Goal: Transaction & Acquisition: Book appointment/travel/reservation

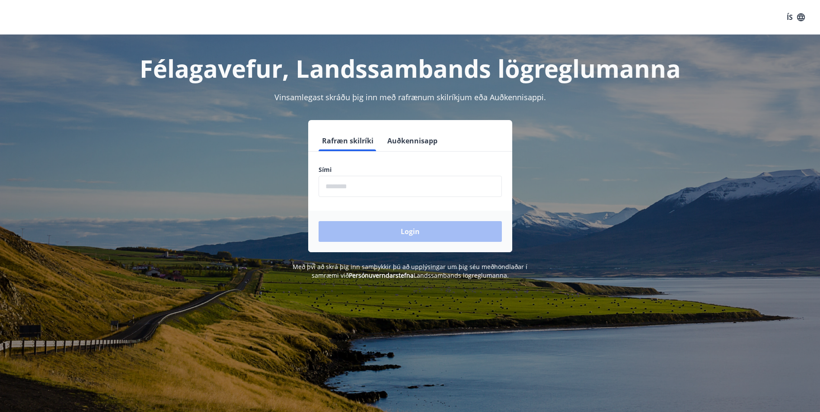
click at [367, 178] on input "phone" at bounding box center [410, 186] width 183 height 21
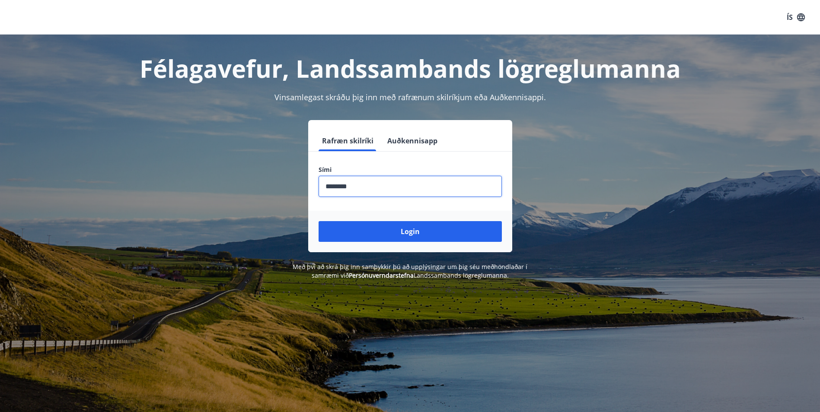
type input "********"
click at [319, 221] on button "Login" at bounding box center [410, 231] width 183 height 21
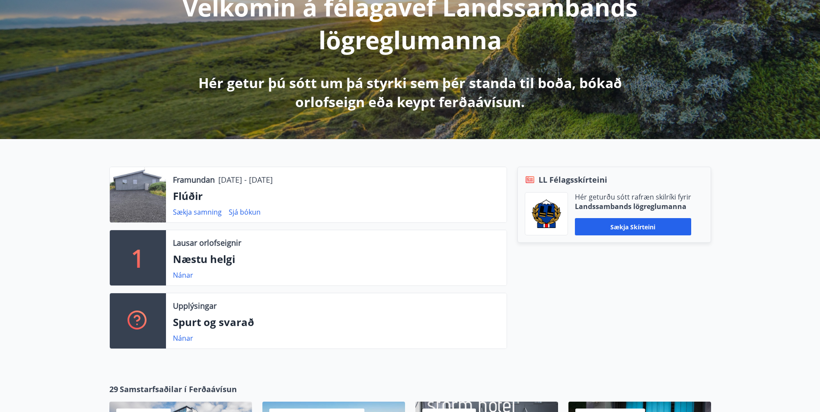
scroll to position [130, 0]
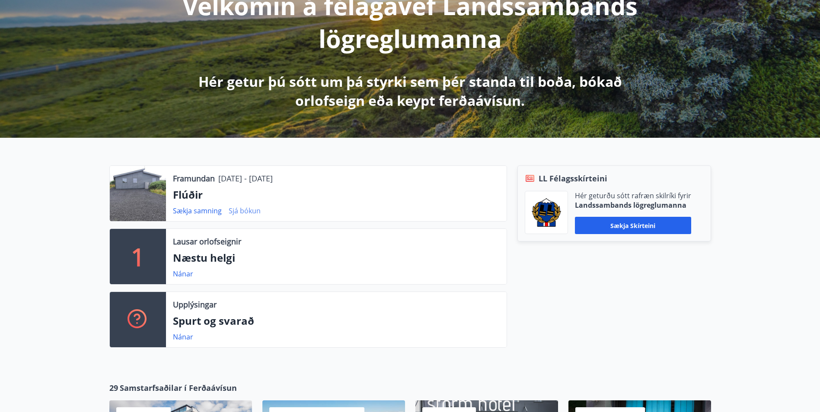
click at [246, 207] on link "Sjá bókun" at bounding box center [245, 211] width 32 height 10
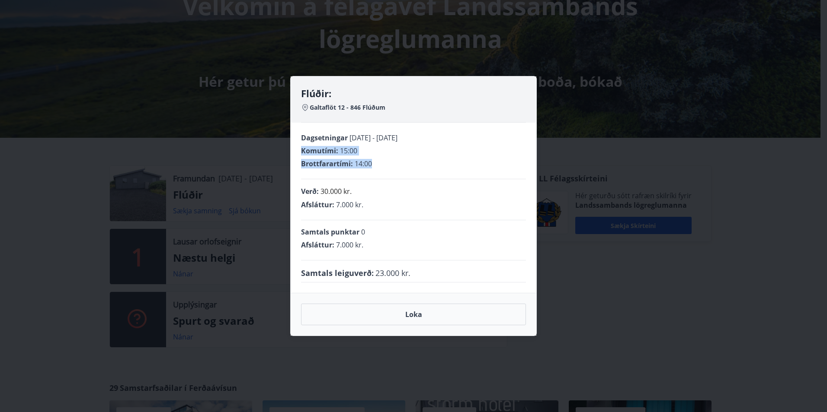
drag, startPoint x: 383, startPoint y: 165, endPoint x: 286, endPoint y: 139, distance: 100.1
click at [286, 139] on div "Flúðir: Galtaflöt 12 - 846 Flúðum Dagsetningar 19.09.2025 - 22.09.2025 Komutími…" at bounding box center [413, 206] width 827 height 412
drag, startPoint x: 286, startPoint y: 139, endPoint x: 289, endPoint y: 125, distance: 14.1
click at [287, 131] on div "Flúðir: Galtaflöt 12 - 846 Flúðum Dagsetningar 19.09.2025 - 22.09.2025 Komutími…" at bounding box center [413, 206] width 827 height 412
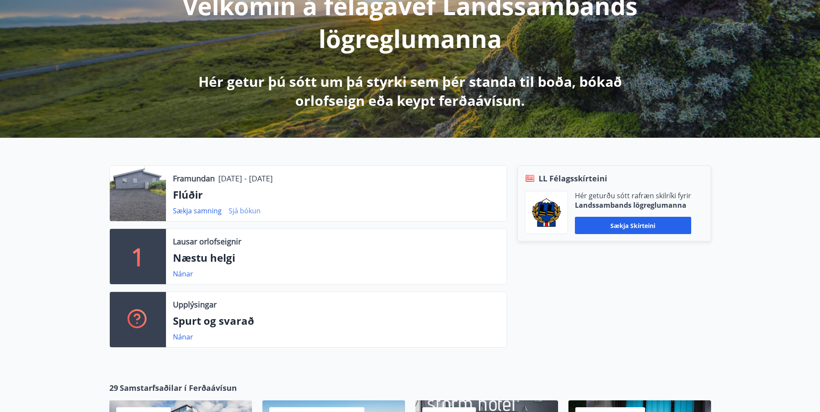
click at [259, 210] on link "Sjá bókun" at bounding box center [245, 211] width 32 height 10
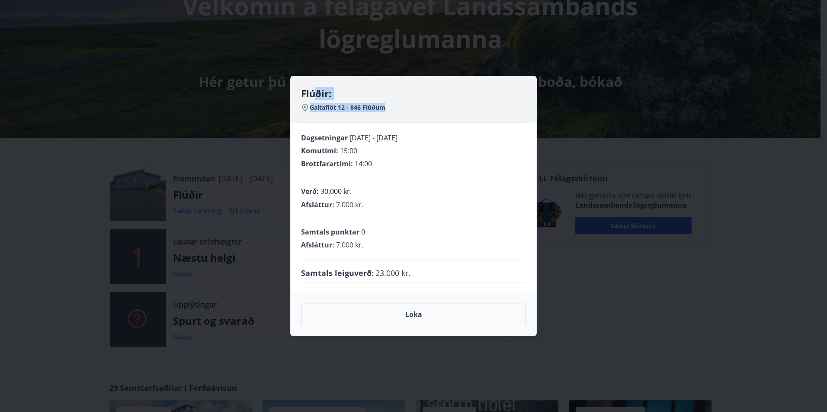
drag, startPoint x: 390, startPoint y: 108, endPoint x: 314, endPoint y: 99, distance: 76.1
click at [314, 99] on div "Flúðir: Galtaflöt 12 - 846 Flúðum" at bounding box center [413, 105] width 225 height 36
drag, startPoint x: 314, startPoint y: 99, endPoint x: 439, endPoint y: 104, distance: 124.6
click at [439, 104] on div "Galtaflöt 12 - 846 Flúðum" at bounding box center [413, 107] width 225 height 9
click at [416, 320] on button "Loka" at bounding box center [413, 315] width 225 height 22
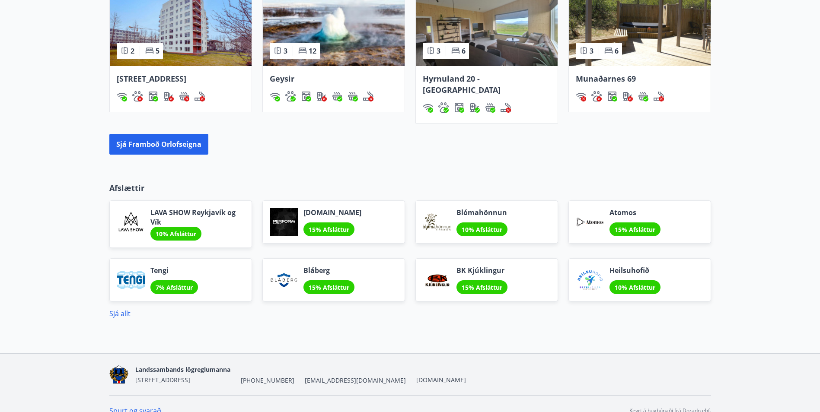
scroll to position [733, 0]
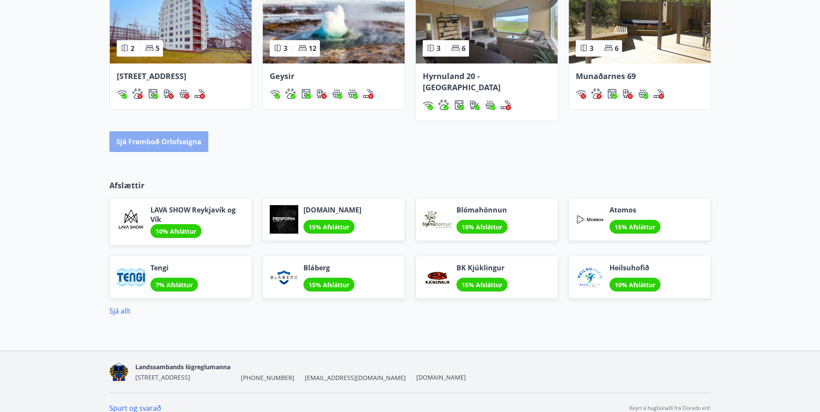
click at [186, 131] on button "Sjá framboð orlofseigna" at bounding box center [158, 141] width 99 height 21
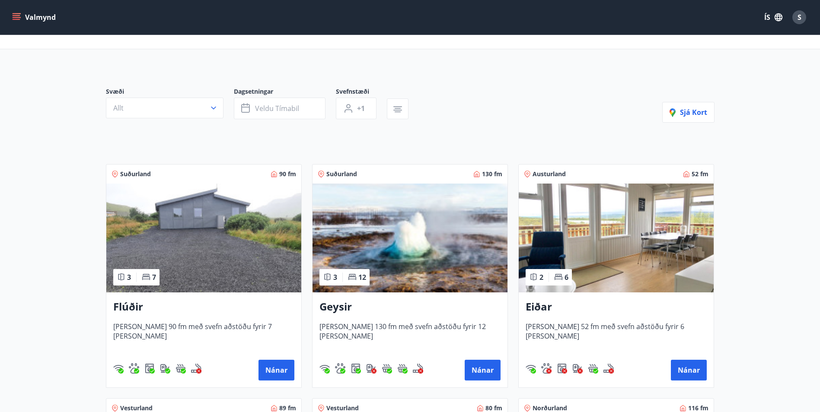
scroll to position [31, 0]
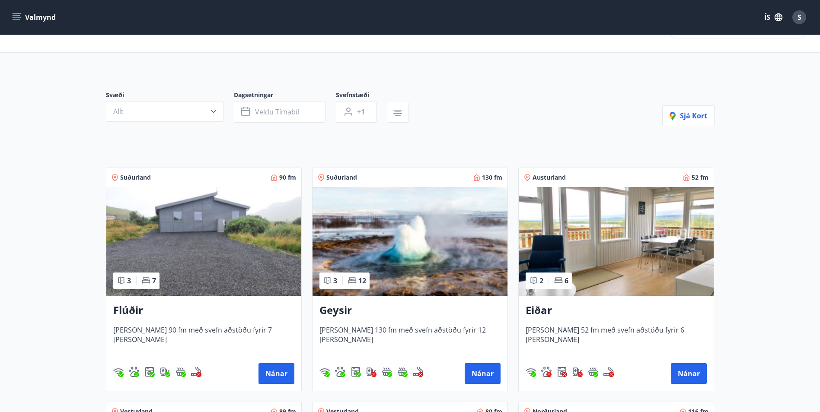
click at [242, 223] on img at bounding box center [203, 241] width 195 height 109
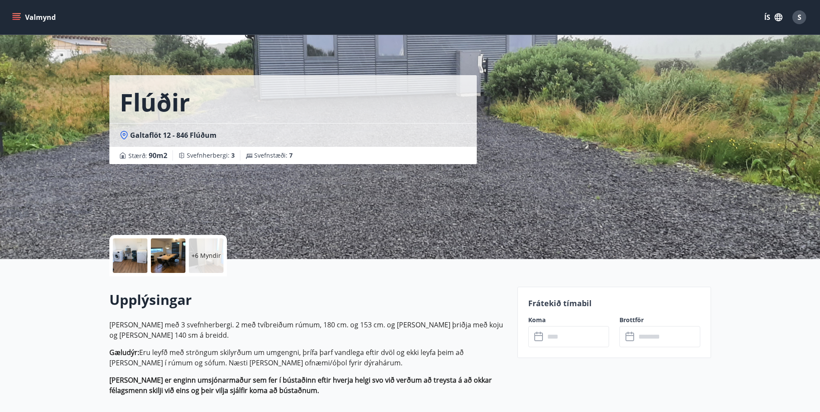
click at [134, 256] on div at bounding box center [130, 256] width 35 height 35
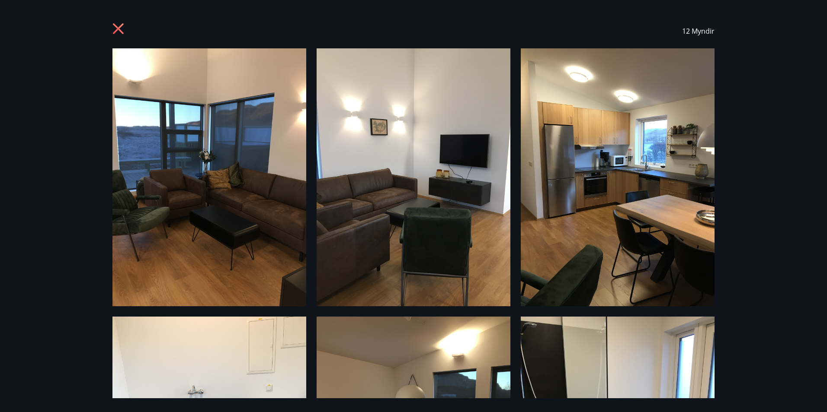
click at [120, 35] on icon at bounding box center [119, 30] width 14 height 14
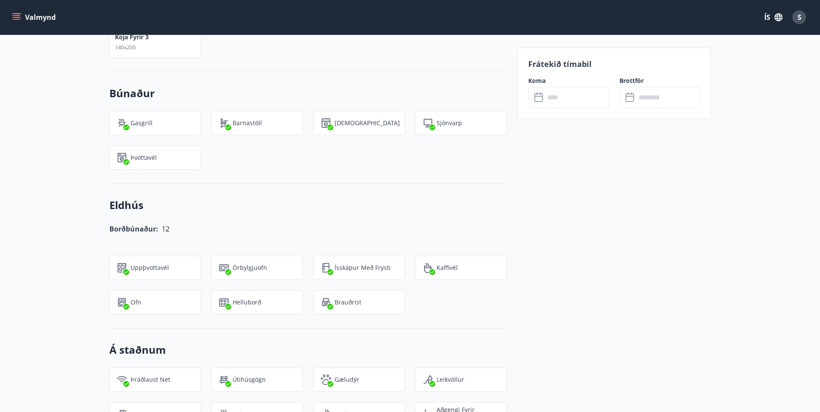
scroll to position [605, 0]
